Goal: Communication & Community: Ask a question

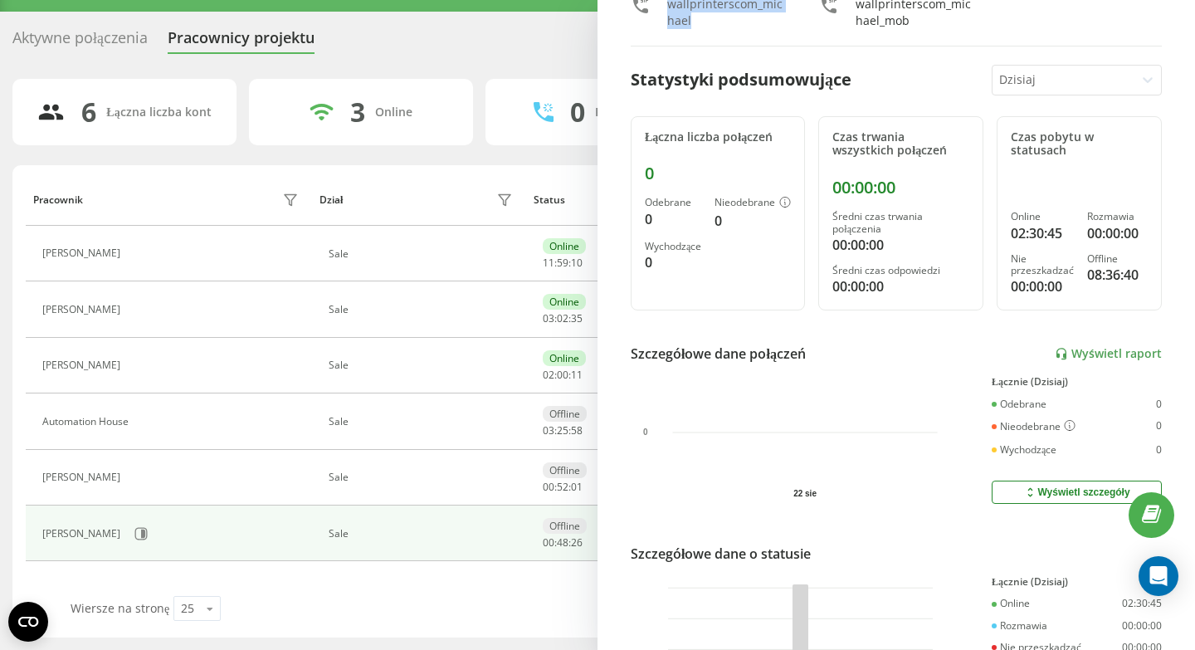
scroll to position [78, 0]
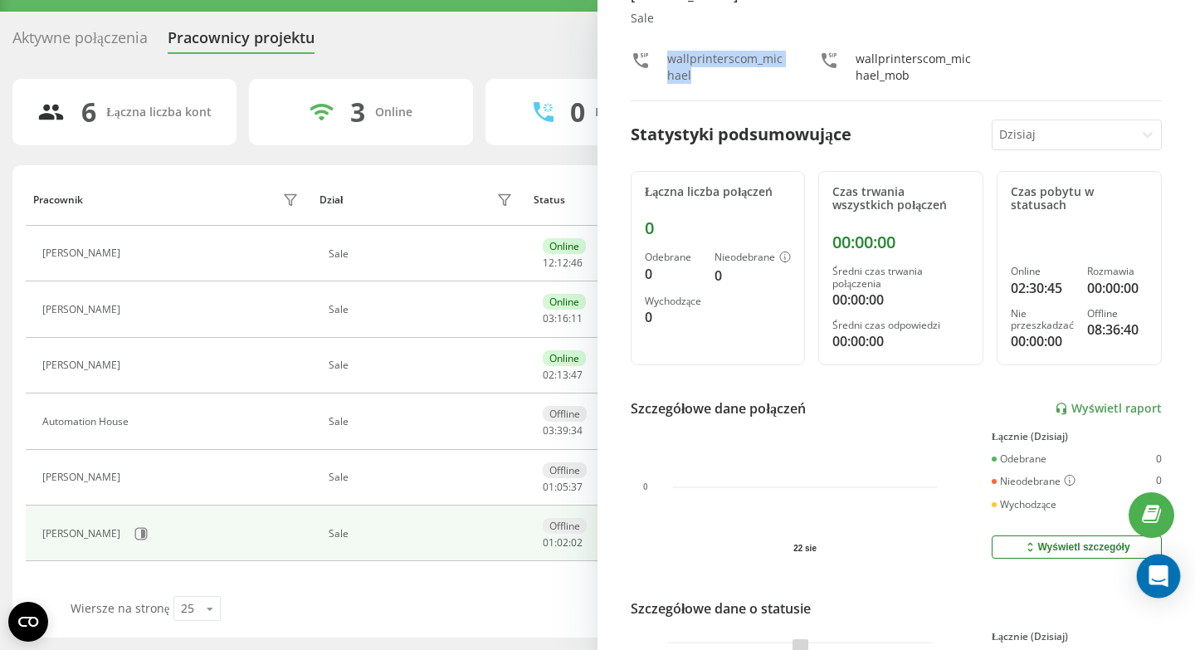
click at [1156, 574] on icon "Open Intercom Messenger" at bounding box center [1158, 576] width 19 height 22
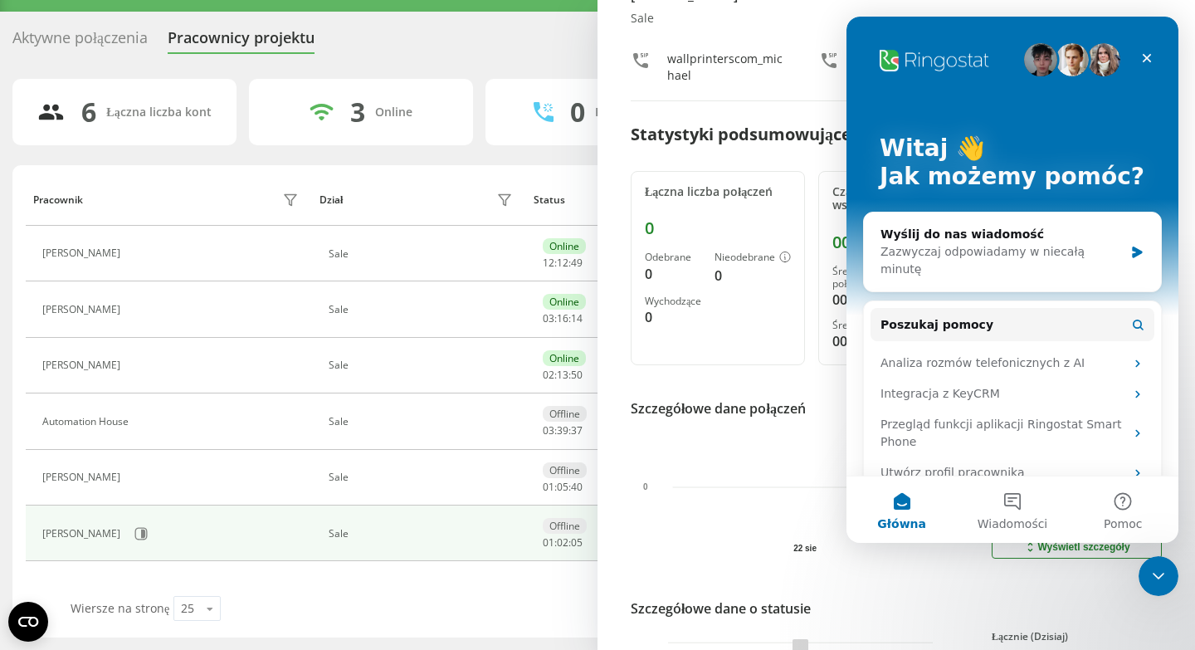
scroll to position [0, 0]
click at [1046, 241] on div "Wyślij do nas wiadomość" at bounding box center [1002, 234] width 243 height 17
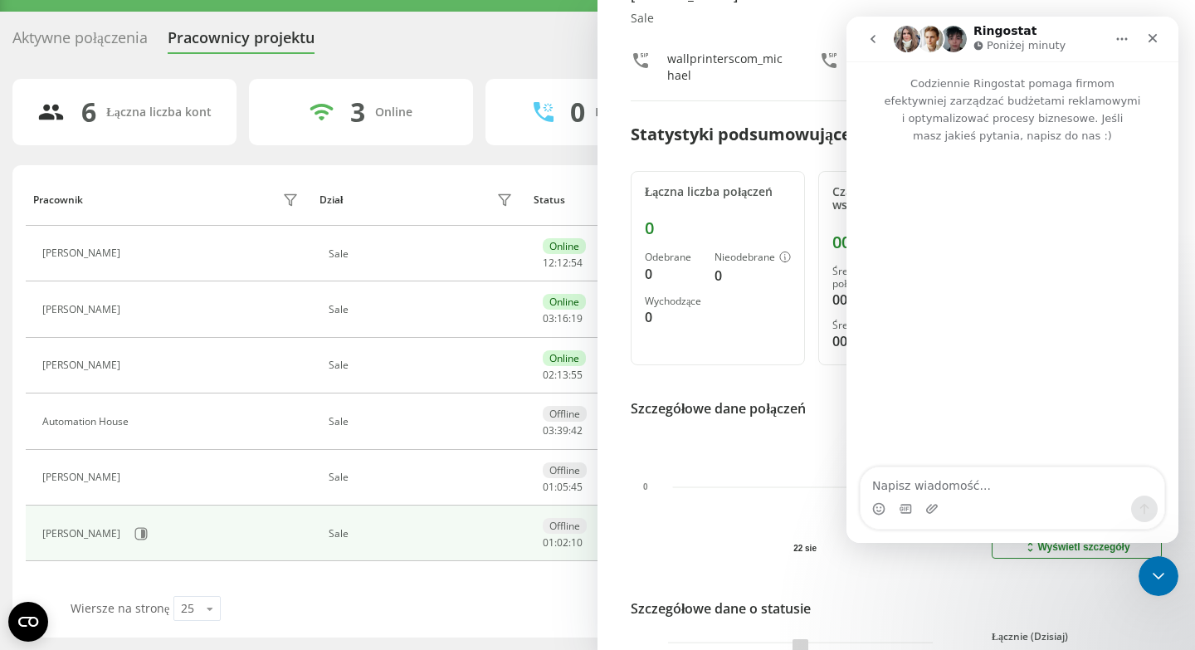
click at [962, 487] on textarea "Napisz wiadomość..." at bounding box center [1013, 481] width 304 height 28
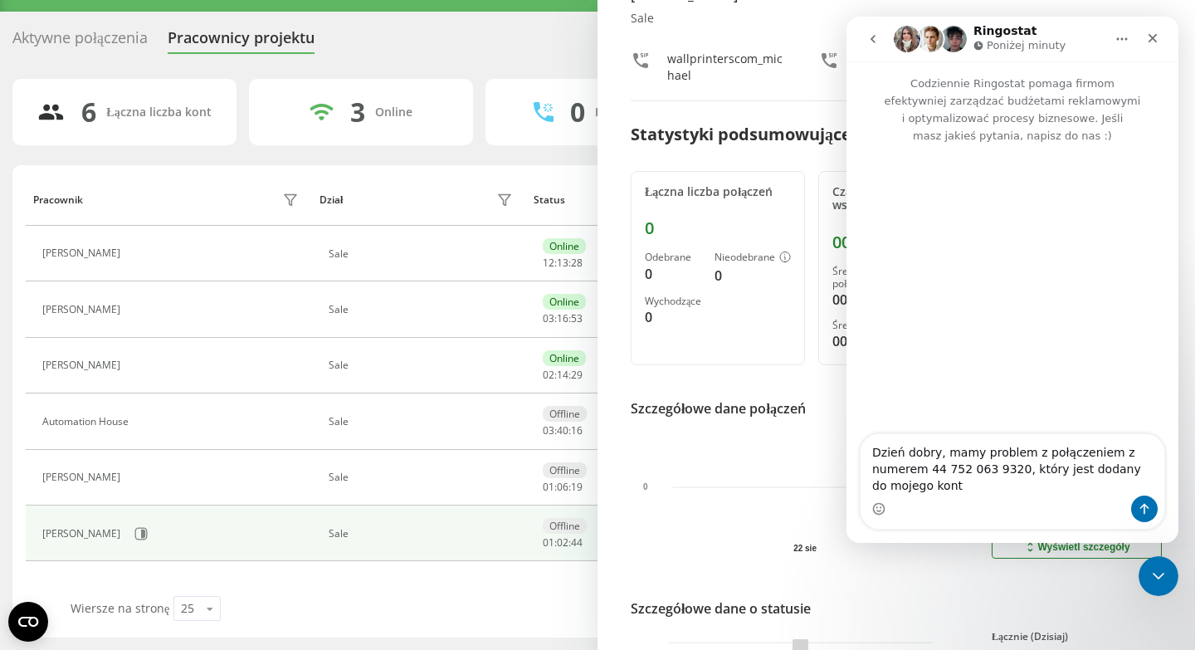
type textarea "Dzień dobry, mamy problem z połączeniem z numerem 44 752 063 9320, który jest d…"
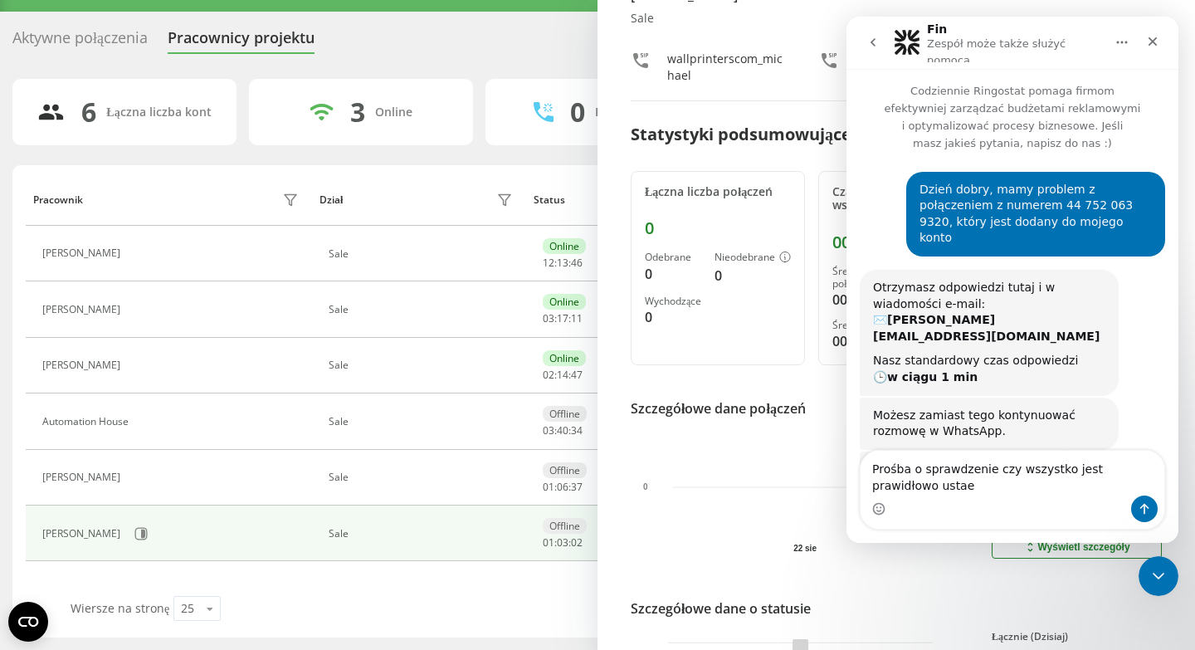
scroll to position [76, 0]
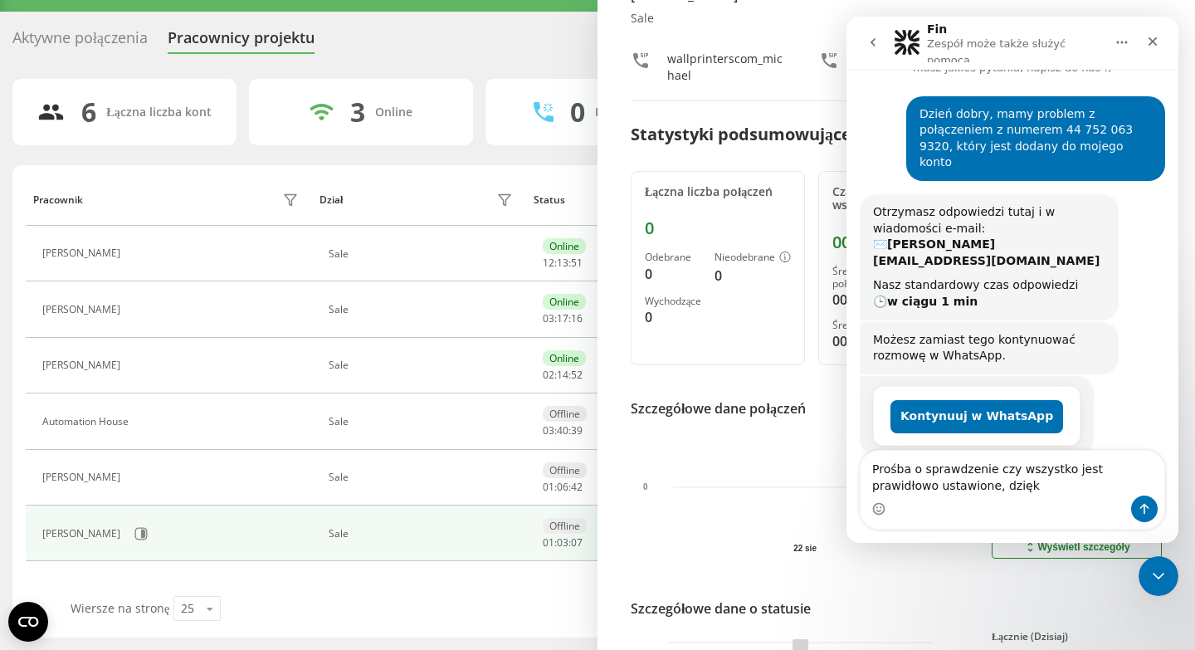
type textarea "Prośba o sprawdzenie czy wszystko jest prawidłowo ustawione, dzięki"
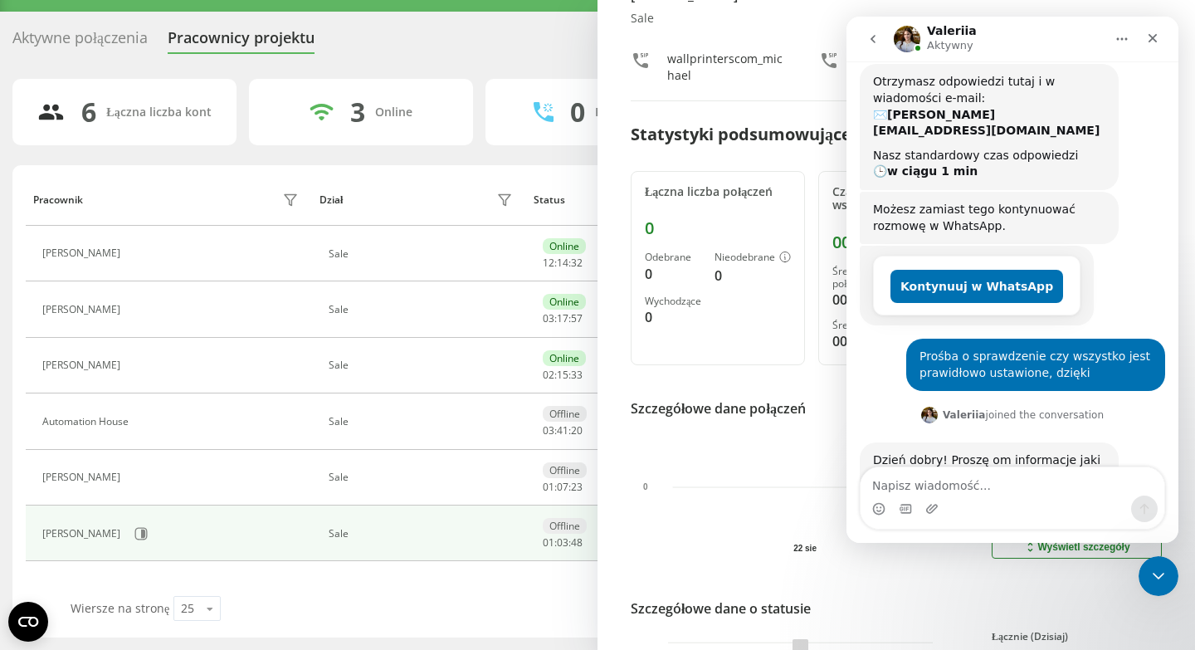
scroll to position [228, 0]
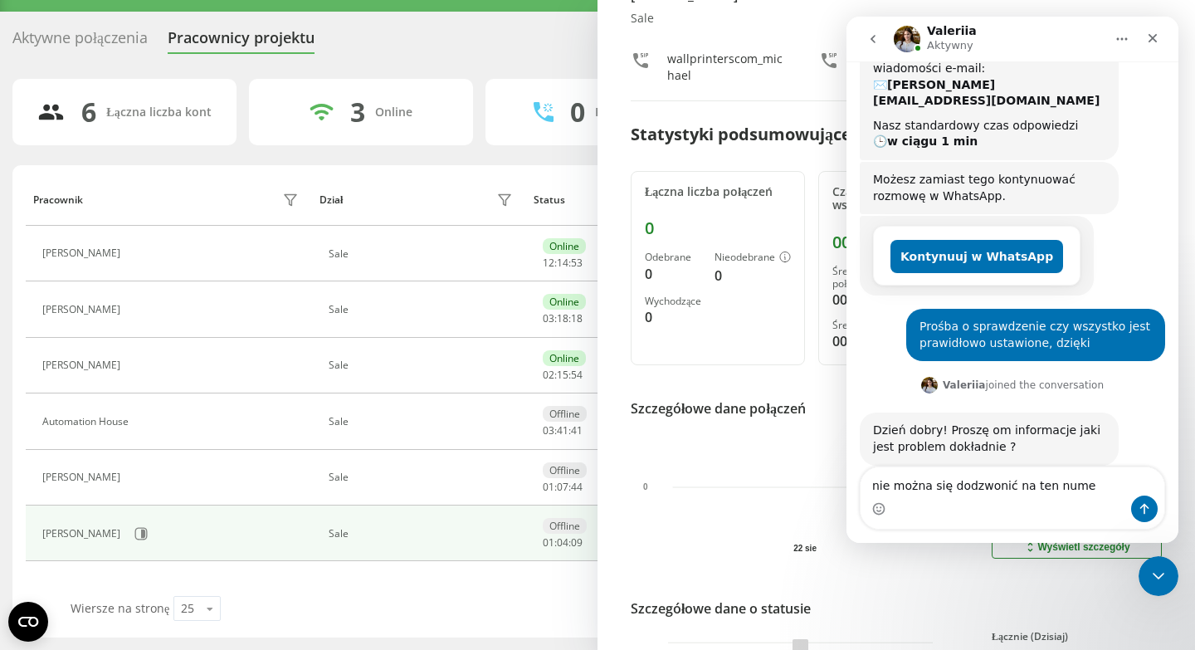
type textarea "nie można się dodzwonić na ten numer"
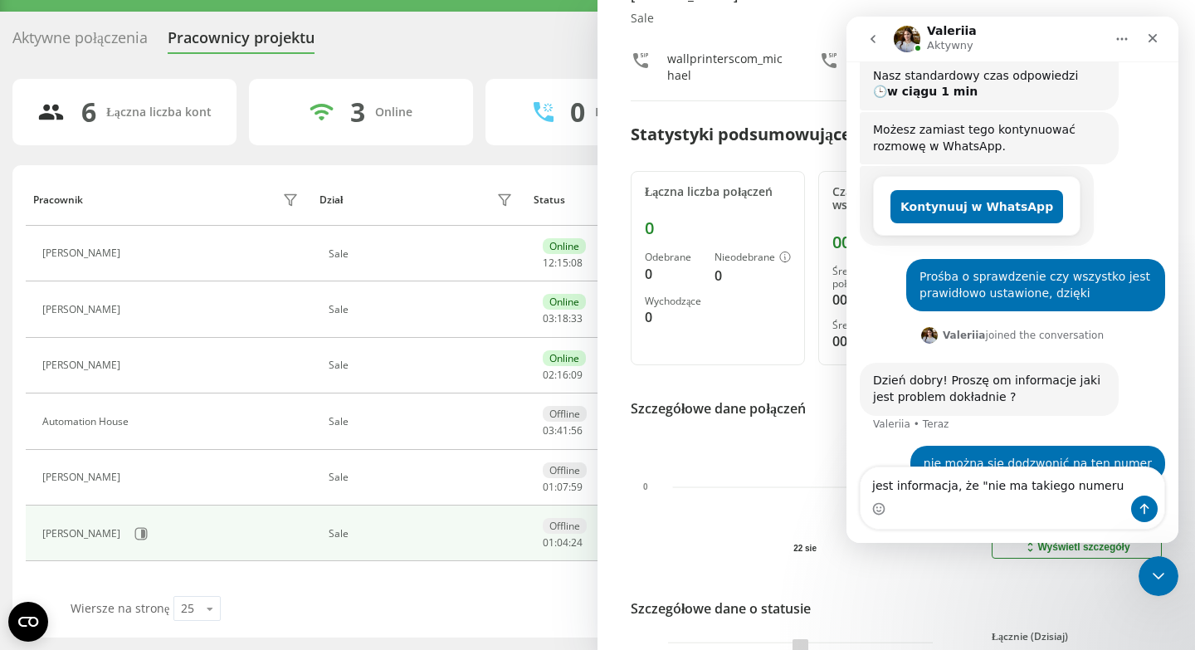
type textarea "jest informacja, że "nie ma takiego numeru""
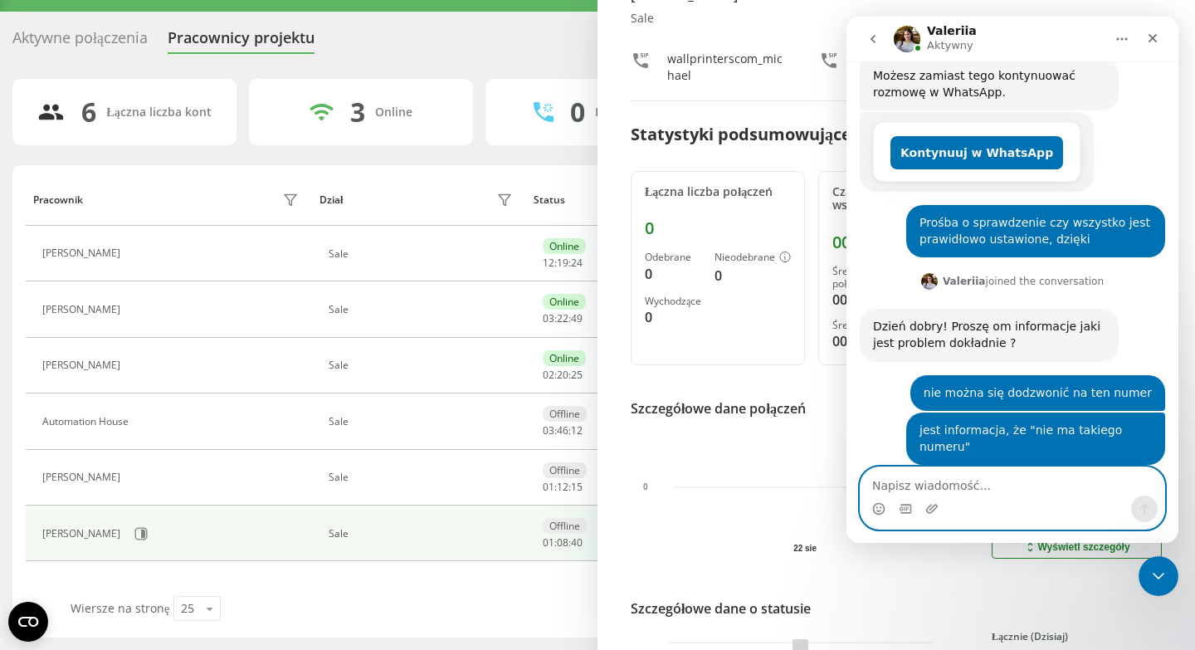
scroll to position [382, 0]
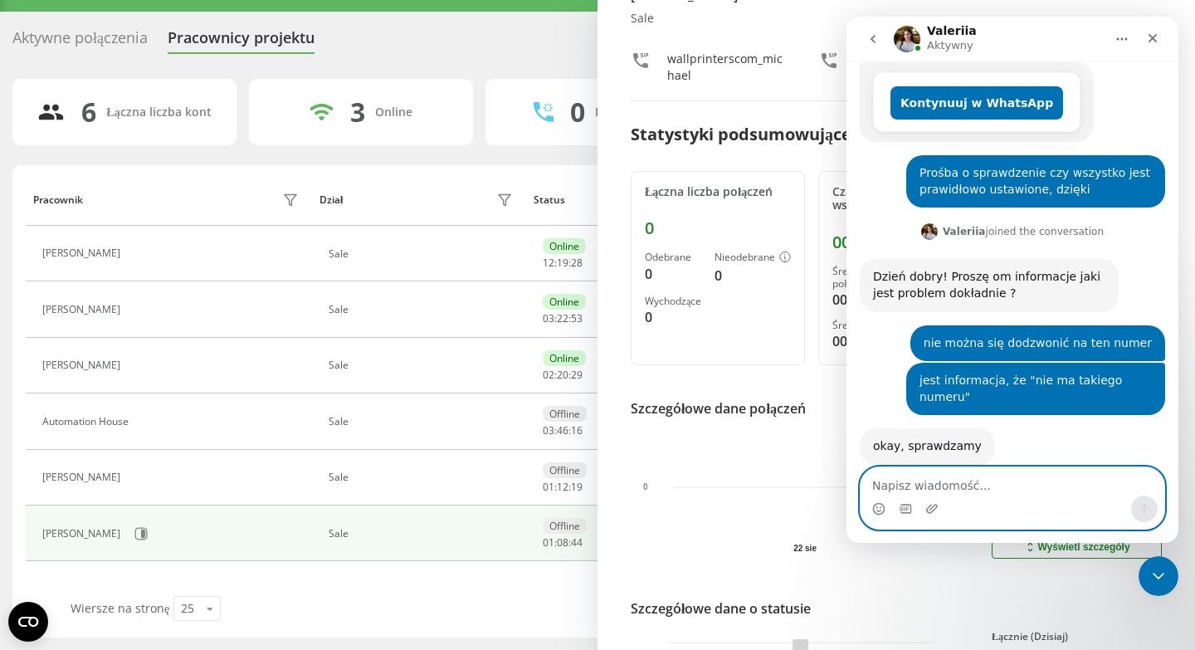
click at [944, 489] on textarea "Napisz wiadomość..." at bounding box center [1013, 481] width 304 height 28
type textarea "Dzięki"
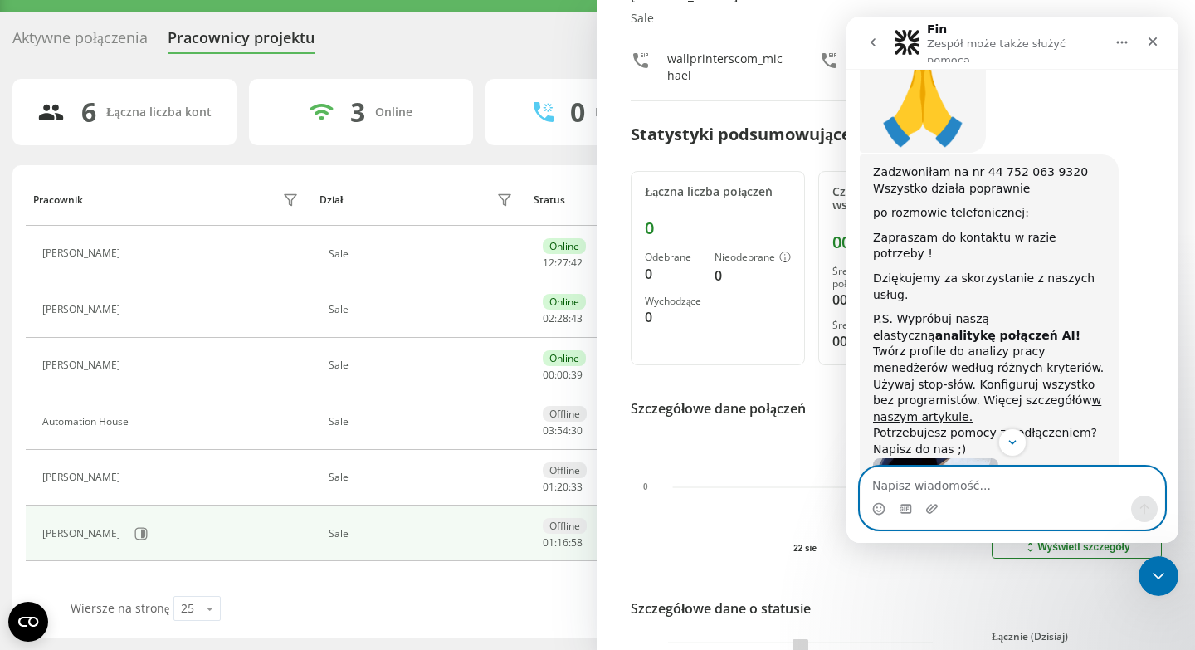
scroll to position [875, 0]
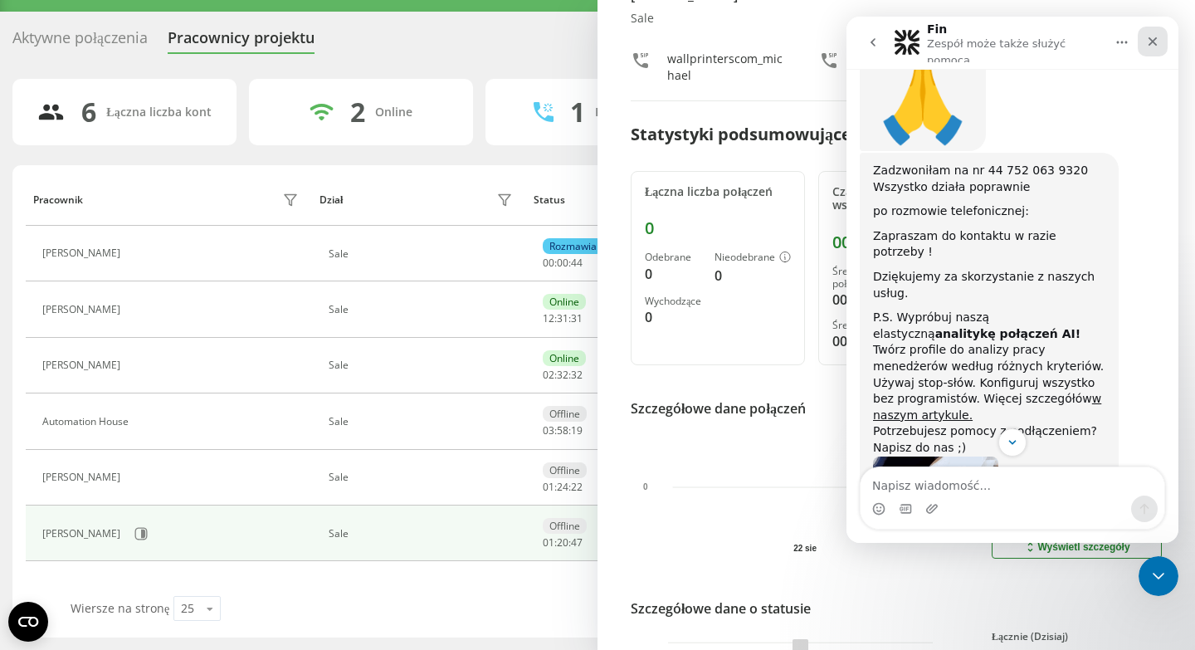
click at [1152, 48] on div "Zamknij" at bounding box center [1153, 42] width 30 height 30
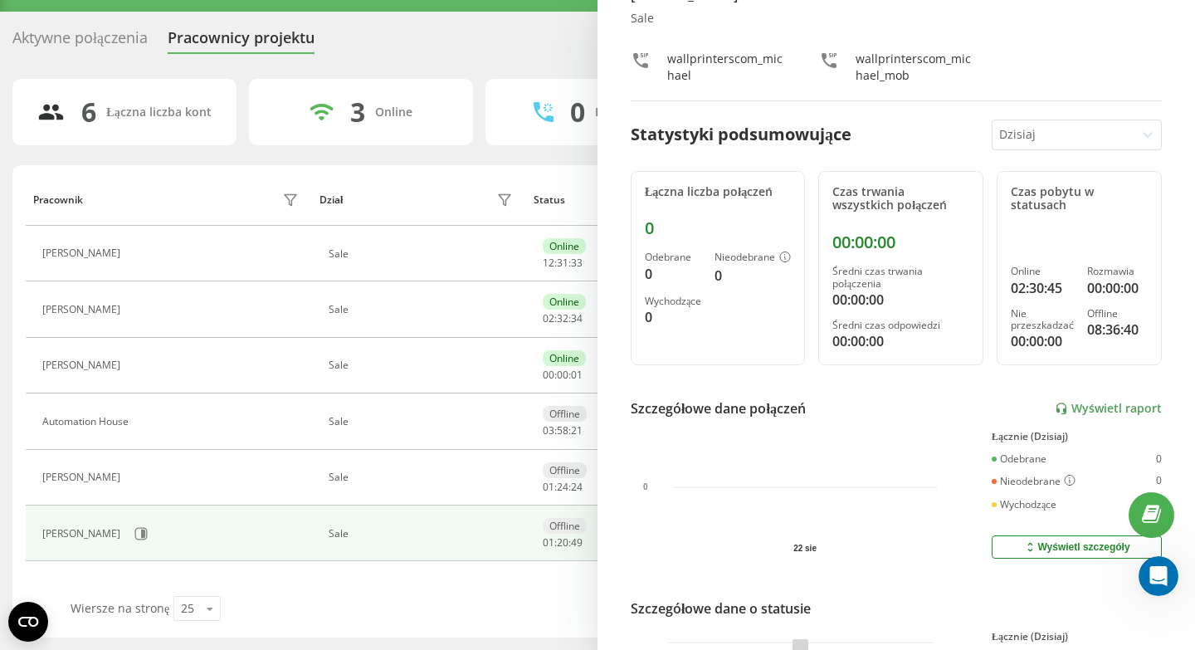
scroll to position [1234, 0]
